Goal: Information Seeking & Learning: Learn about a topic

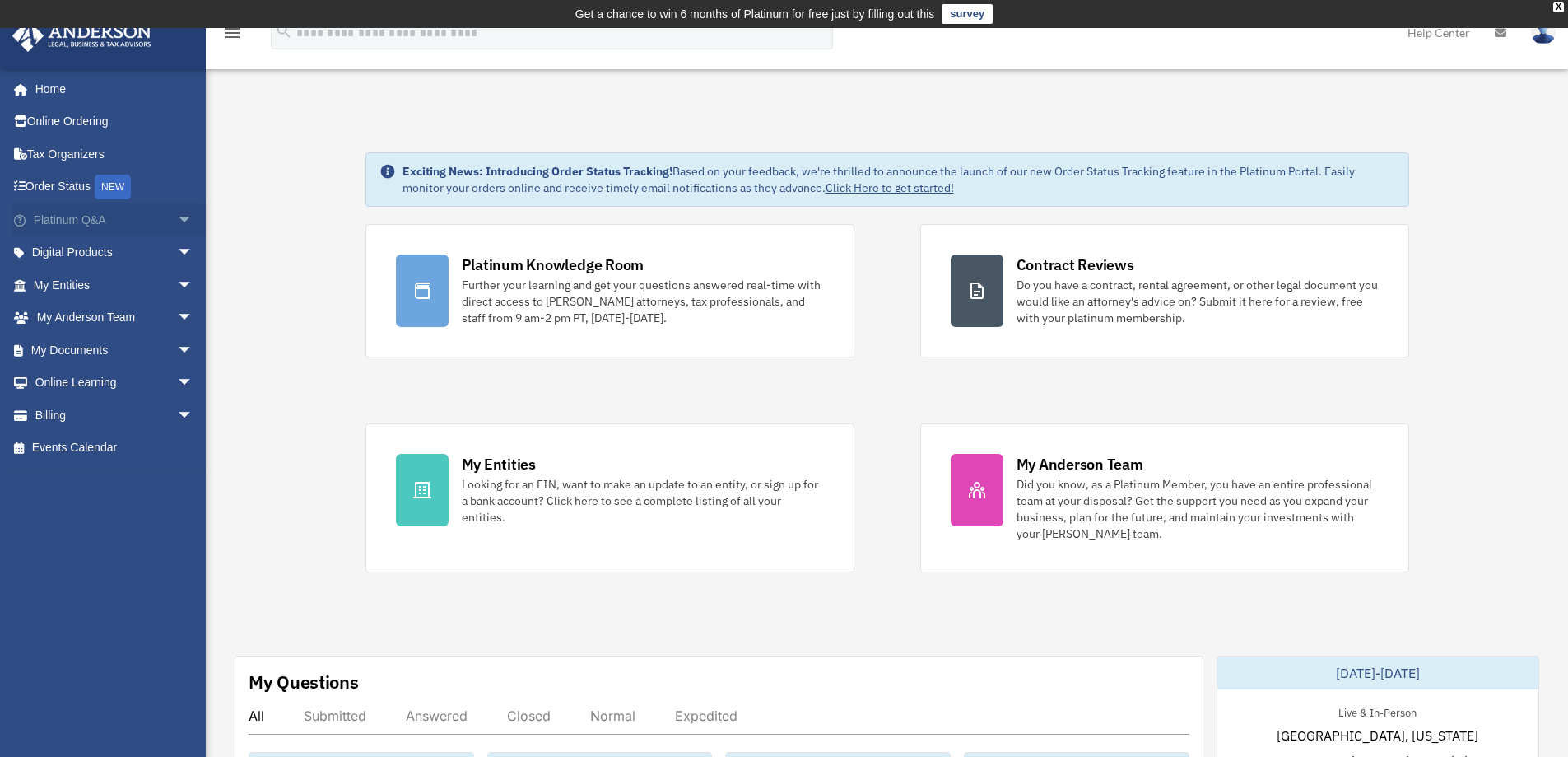
click at [95, 225] on link "Platinum Q&A arrow_drop_down" at bounding box center [115, 219] width 207 height 33
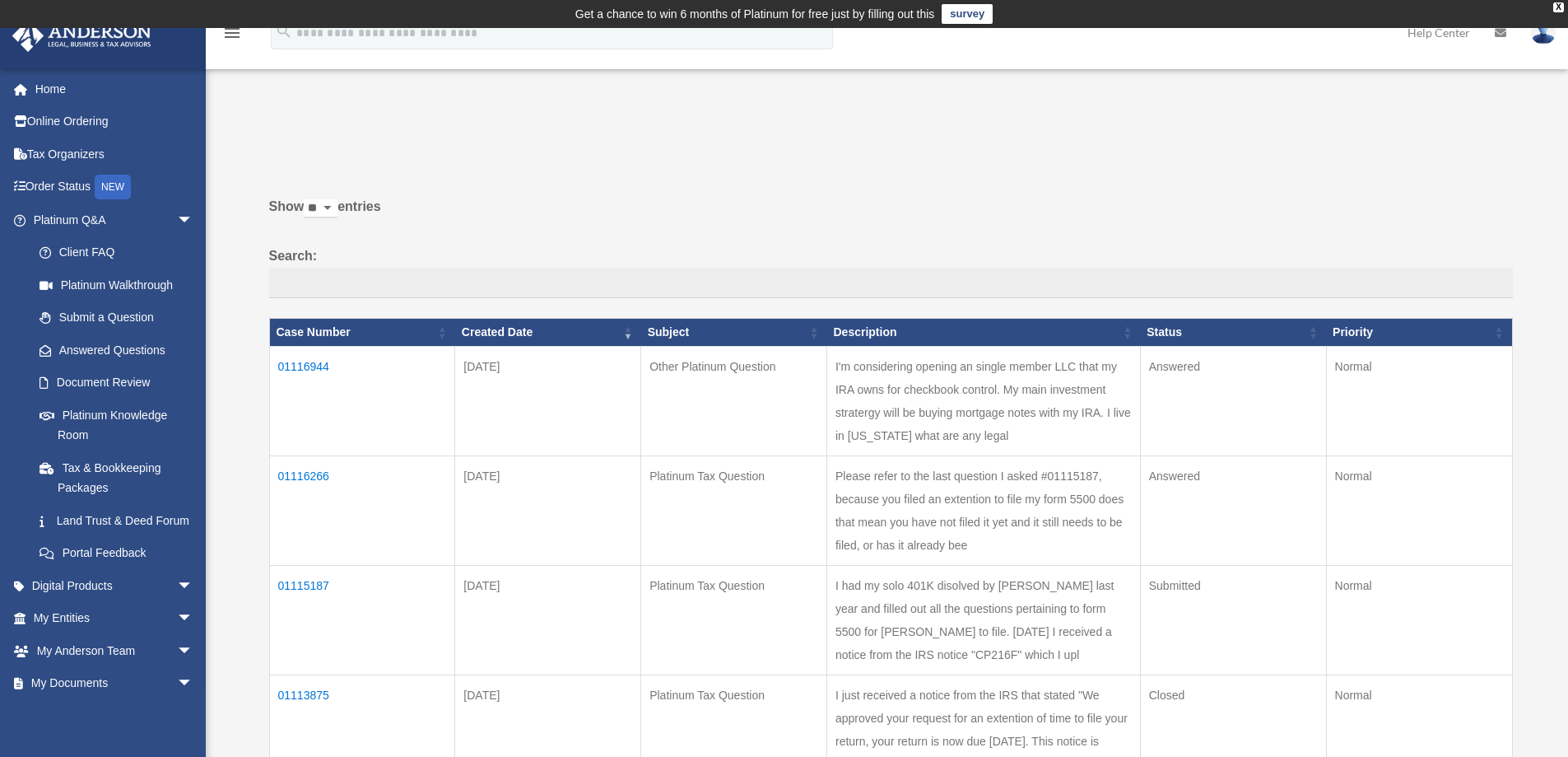
click at [305, 369] on td "01116944" at bounding box center [362, 401] width 186 height 109
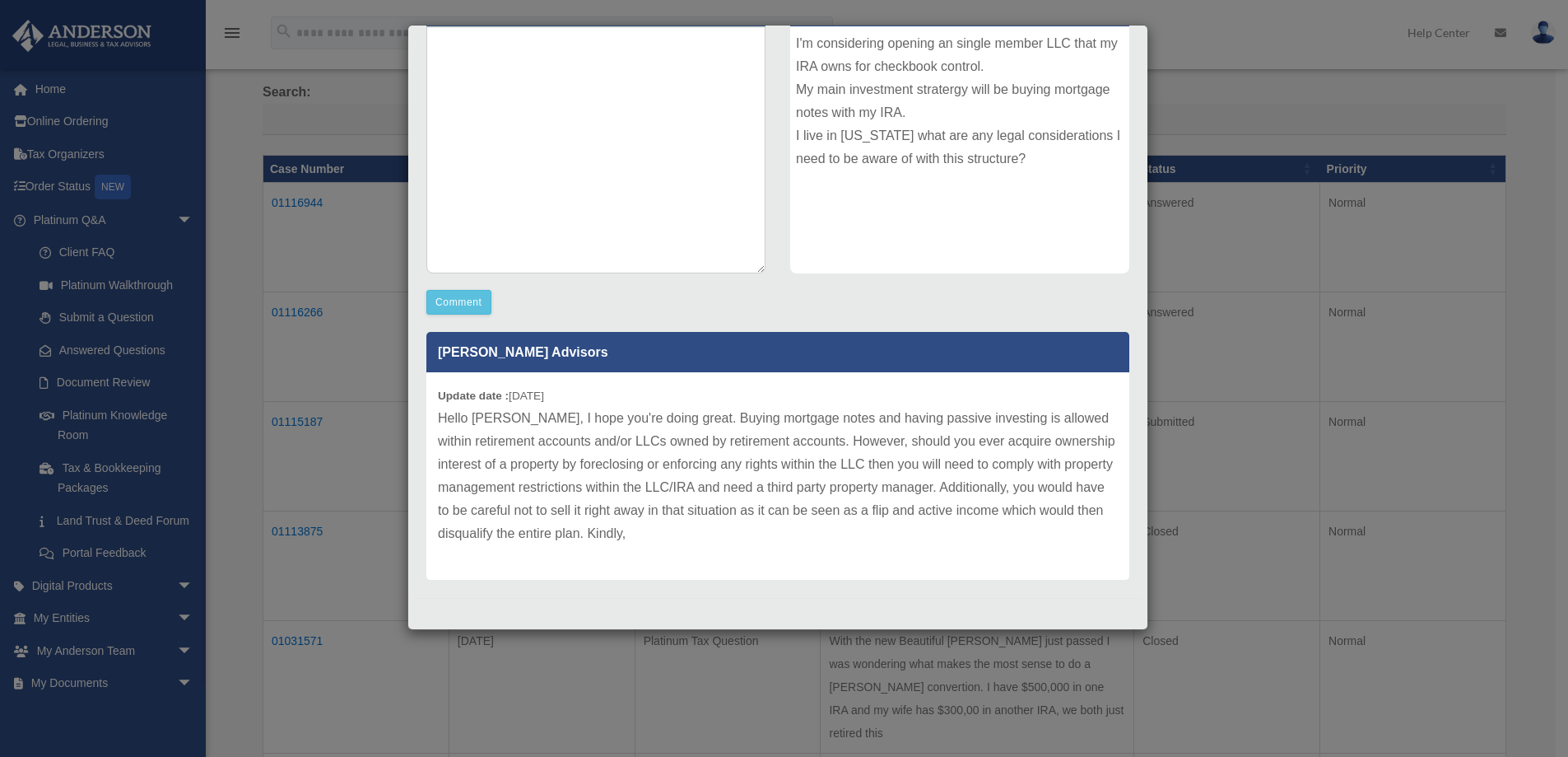
scroll to position [165, 0]
click at [1216, 102] on div "Case Detail × Other Platinum Question Case Number 01116944 Created Date [DATE] …" at bounding box center [784, 378] width 1568 height 757
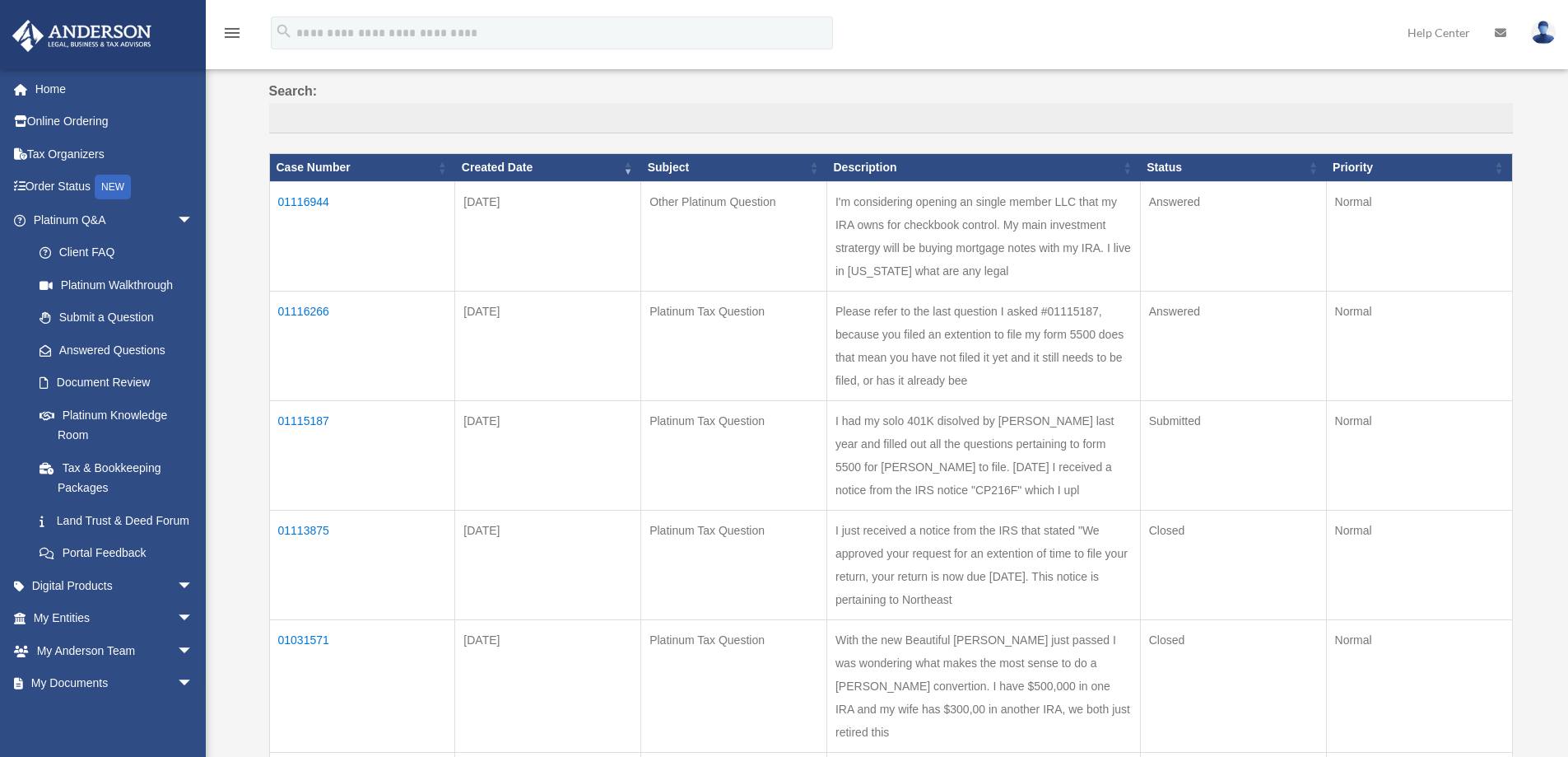
click at [298, 313] on td "01116266" at bounding box center [362, 345] width 186 height 109
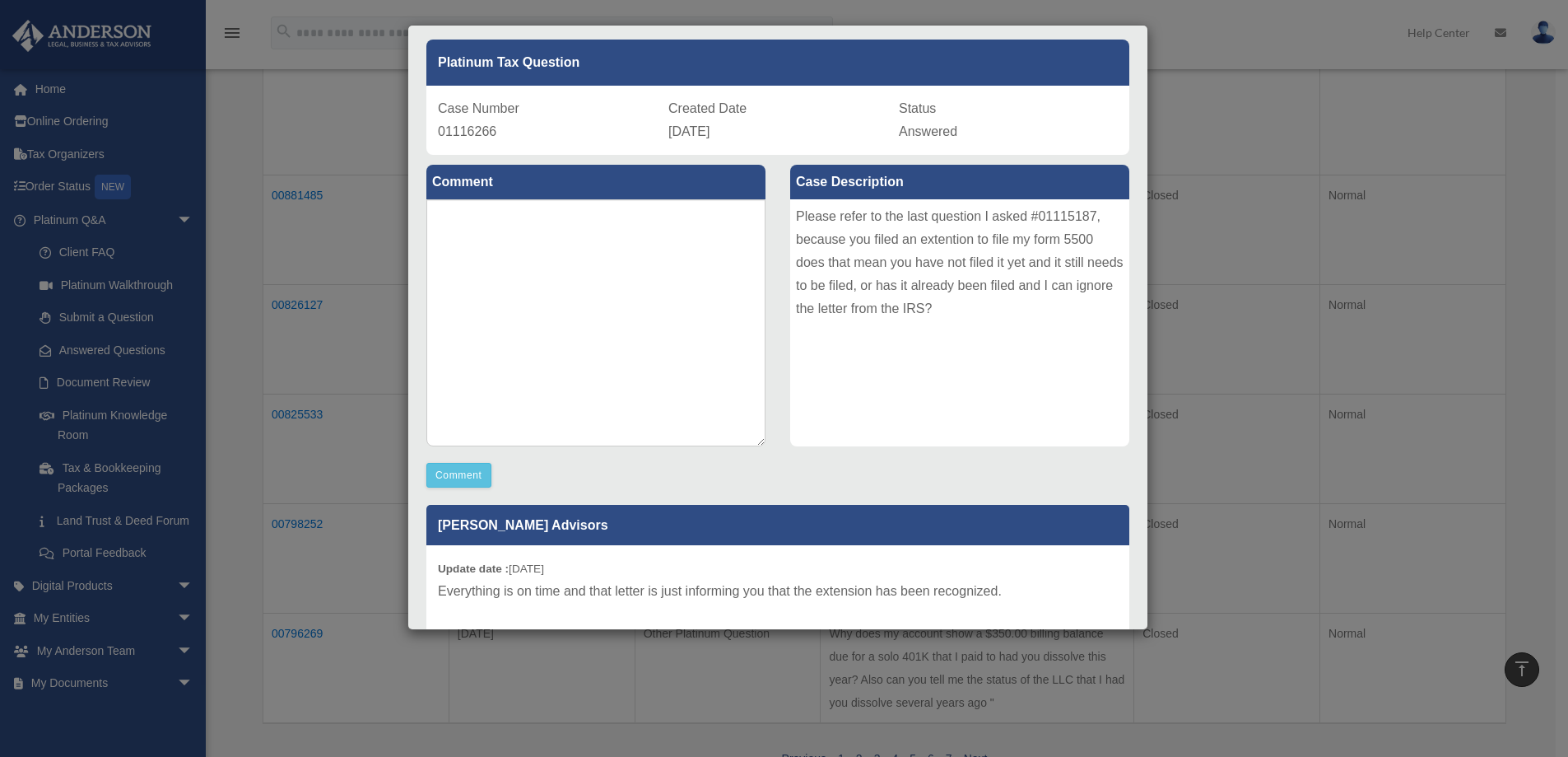
scroll to position [0, 0]
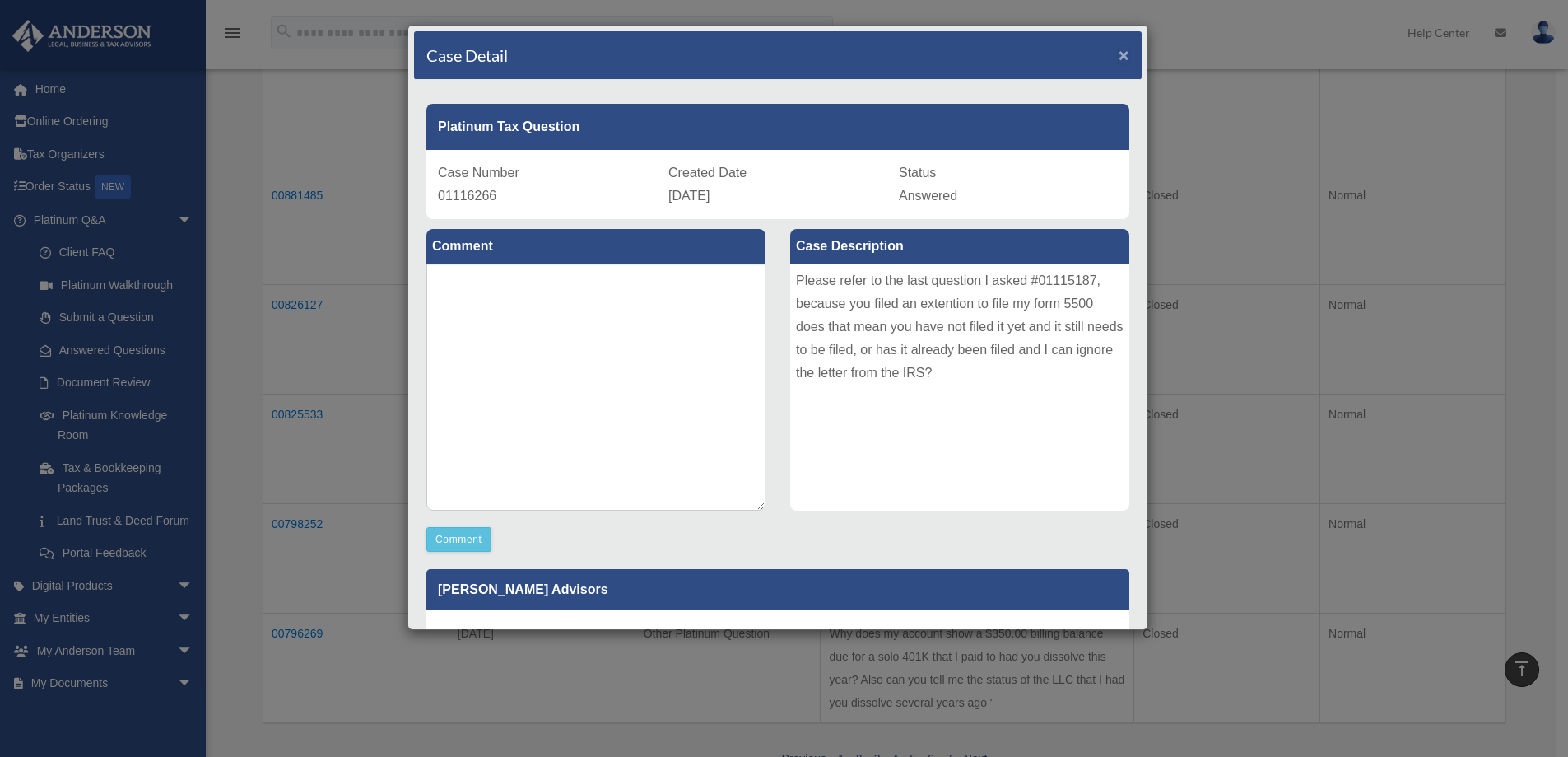
click at [1119, 50] on span "×" at bounding box center [1124, 55] width 11 height 19
